Goal: Task Accomplishment & Management: Use online tool/utility

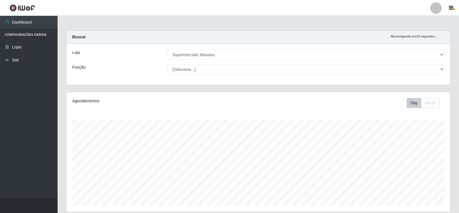
select select "443"
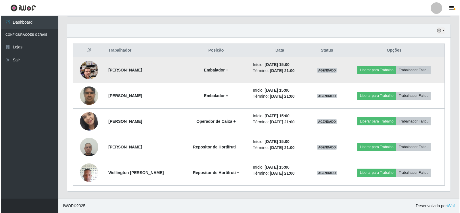
scroll to position [119, 384]
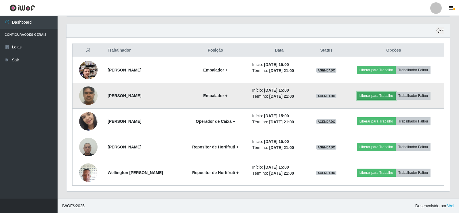
click at [375, 96] on button "Liberar para Trabalho" at bounding box center [376, 95] width 39 height 8
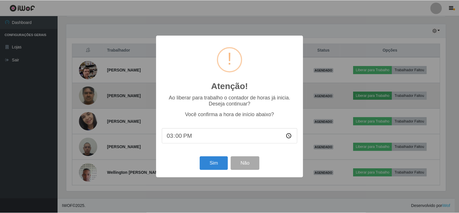
scroll to position [119, 381]
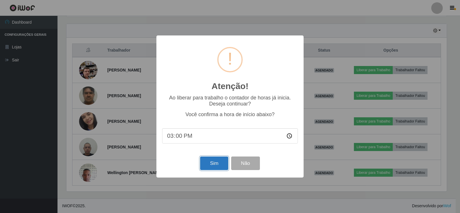
click at [218, 165] on button "Sim" at bounding box center [214, 163] width 28 height 14
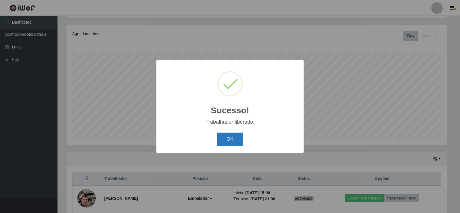
click at [222, 140] on button "OK" at bounding box center [230, 139] width 27 height 14
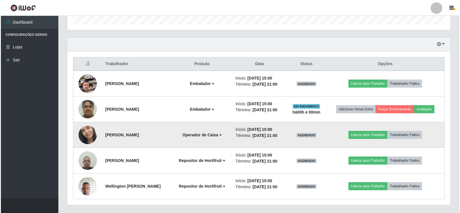
scroll to position [182, 0]
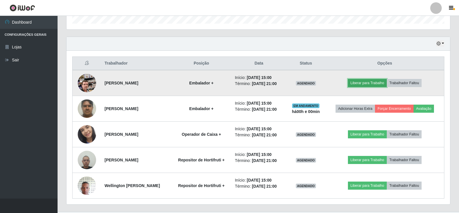
click at [370, 82] on button "Liberar para Trabalho" at bounding box center [367, 83] width 39 height 8
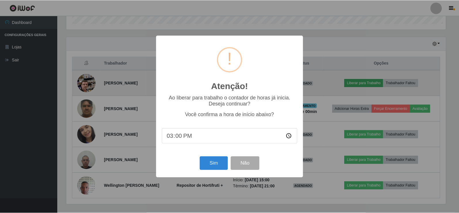
scroll to position [119, 381]
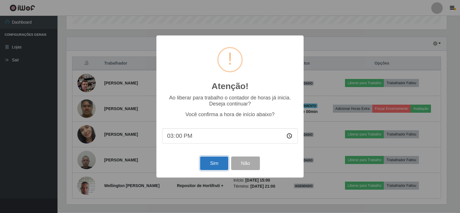
click at [218, 165] on button "Sim" at bounding box center [214, 163] width 28 height 14
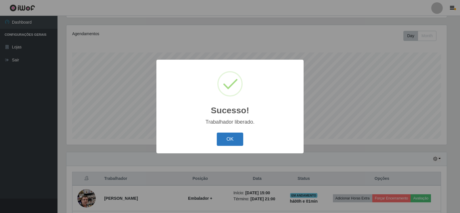
click at [230, 139] on button "OK" at bounding box center [230, 139] width 27 height 14
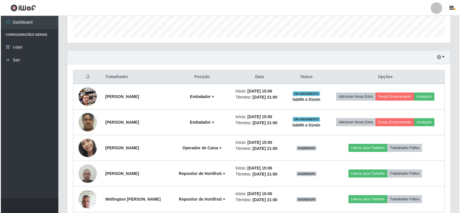
scroll to position [182, 0]
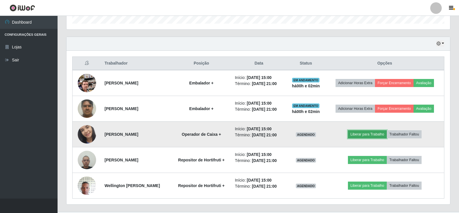
click at [373, 134] on button "Liberar para Trabalho" at bounding box center [367, 134] width 39 height 8
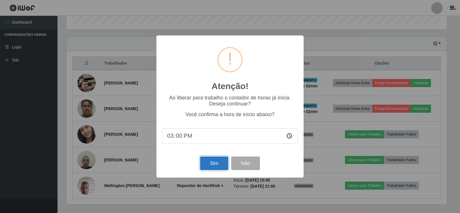
click at [213, 164] on button "Sim" at bounding box center [214, 163] width 28 height 14
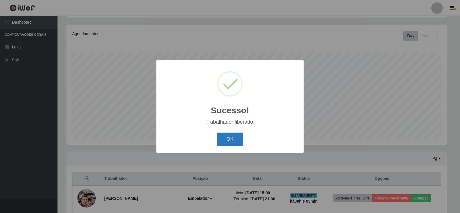
click at [231, 137] on button "OK" at bounding box center [230, 139] width 27 height 14
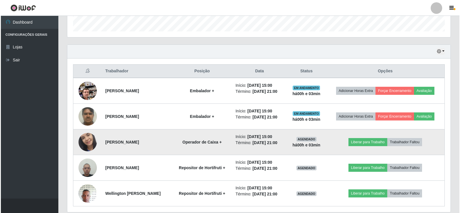
scroll to position [195, 0]
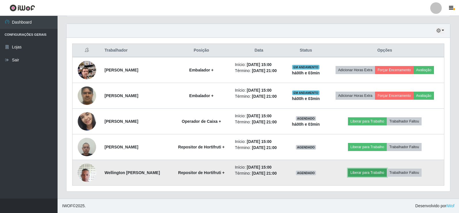
click at [367, 173] on button "Liberar para Trabalho" at bounding box center [367, 172] width 39 height 8
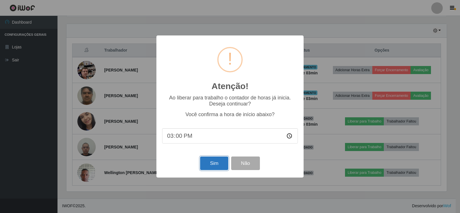
click at [218, 164] on button "Sim" at bounding box center [214, 163] width 28 height 14
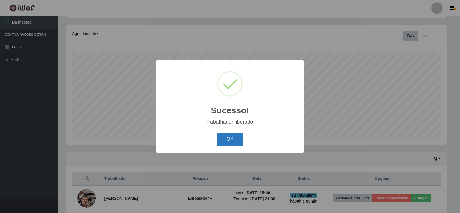
click at [227, 139] on button "OK" at bounding box center [230, 139] width 27 height 14
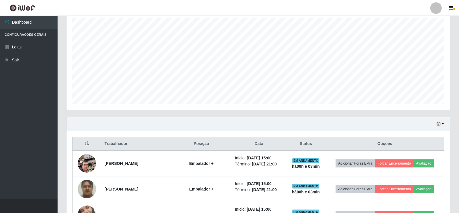
scroll to position [182, 0]
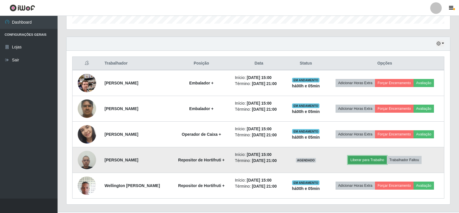
click at [375, 159] on button "Liberar para Trabalho" at bounding box center [367, 160] width 39 height 8
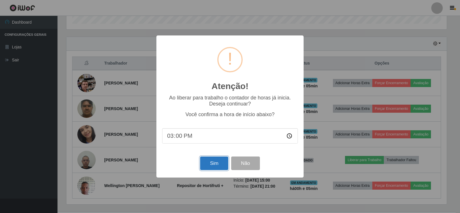
click at [212, 163] on button "Sim" at bounding box center [214, 163] width 28 height 14
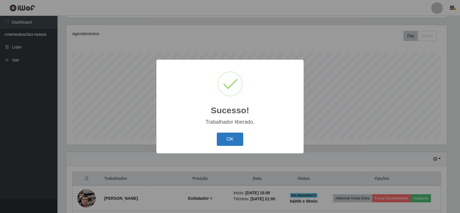
click at [239, 138] on button "OK" at bounding box center [230, 139] width 27 height 14
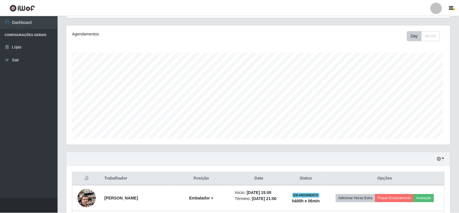
scroll to position [119, 384]
